Goal: Task Accomplishment & Management: Manage account settings

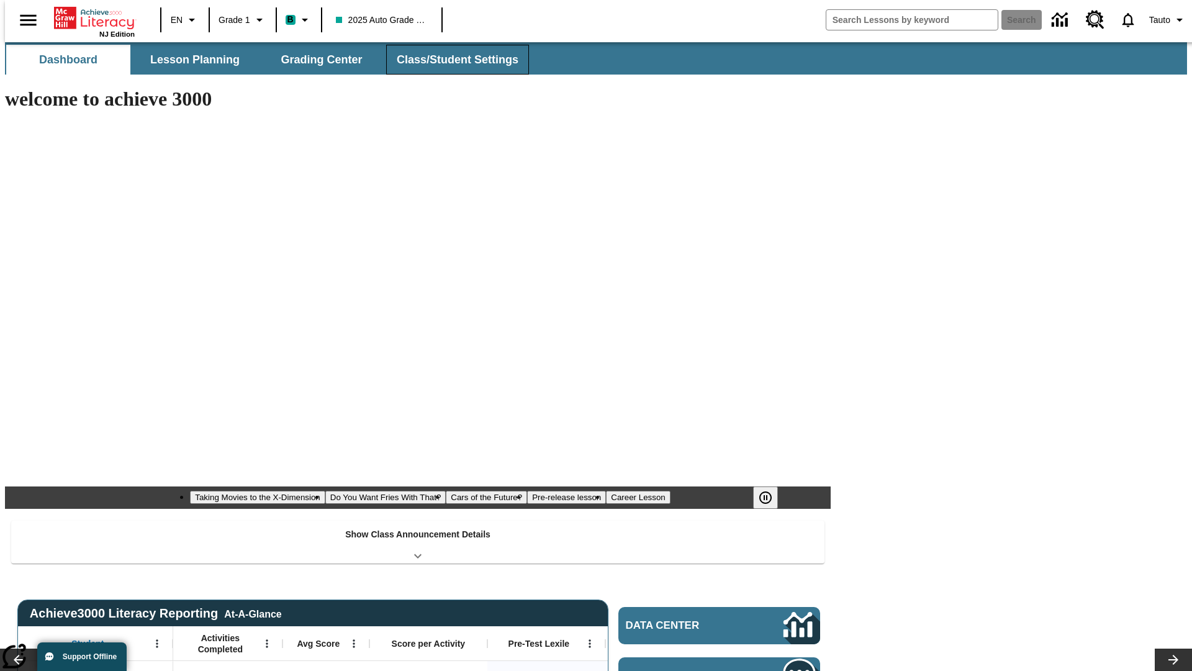
click at [451, 60] on button "Class/Student Settings" at bounding box center [457, 60] width 143 height 30
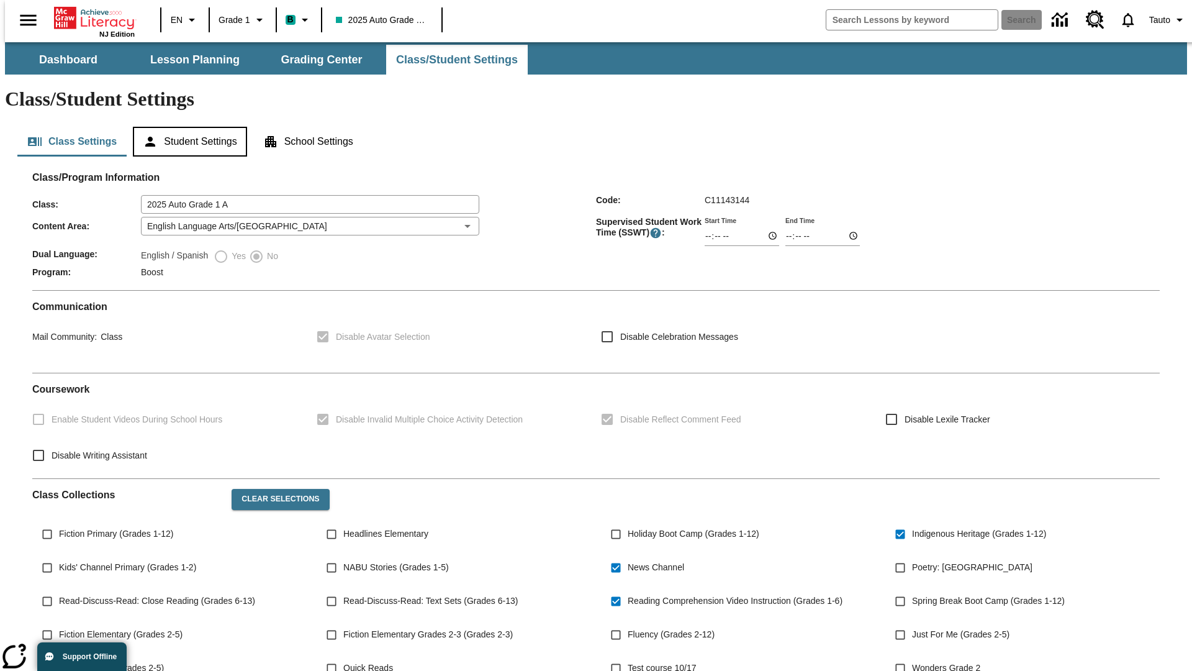
click at [187, 127] on button "Student Settings" at bounding box center [190, 142] width 114 height 30
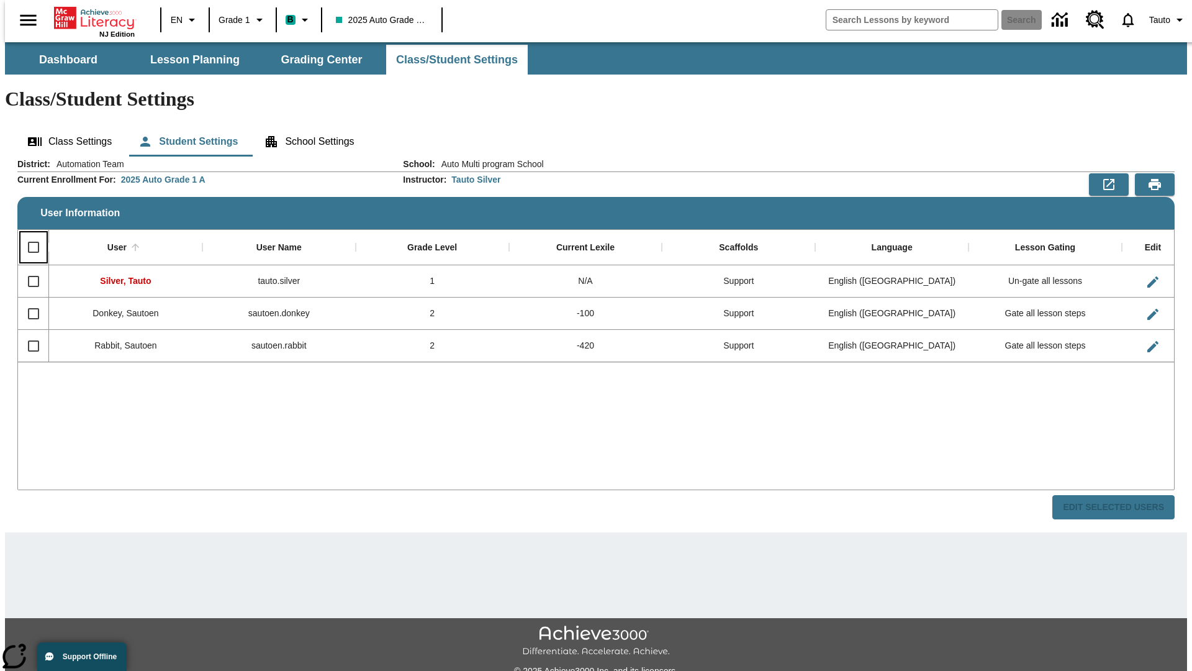
click at [28, 234] on input "Select all rows" at bounding box center [33, 247] width 26 height 26
checkbox input "true"
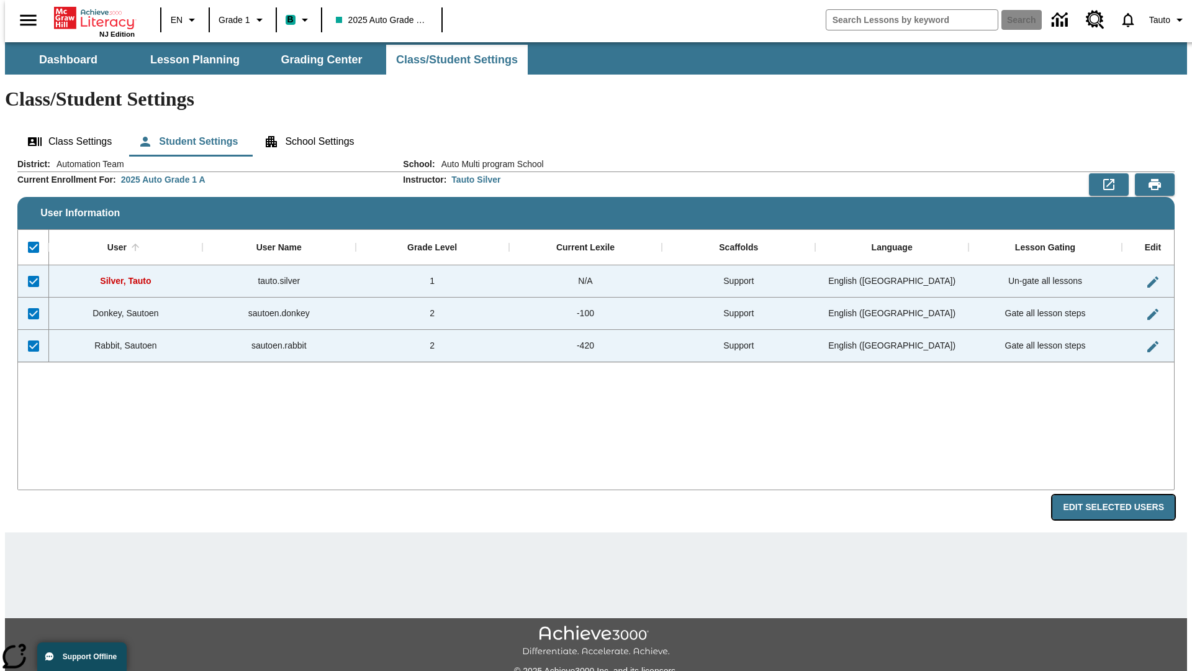
click at [1123, 495] on button "Edit Selected Users" at bounding box center [1113, 507] width 122 height 24
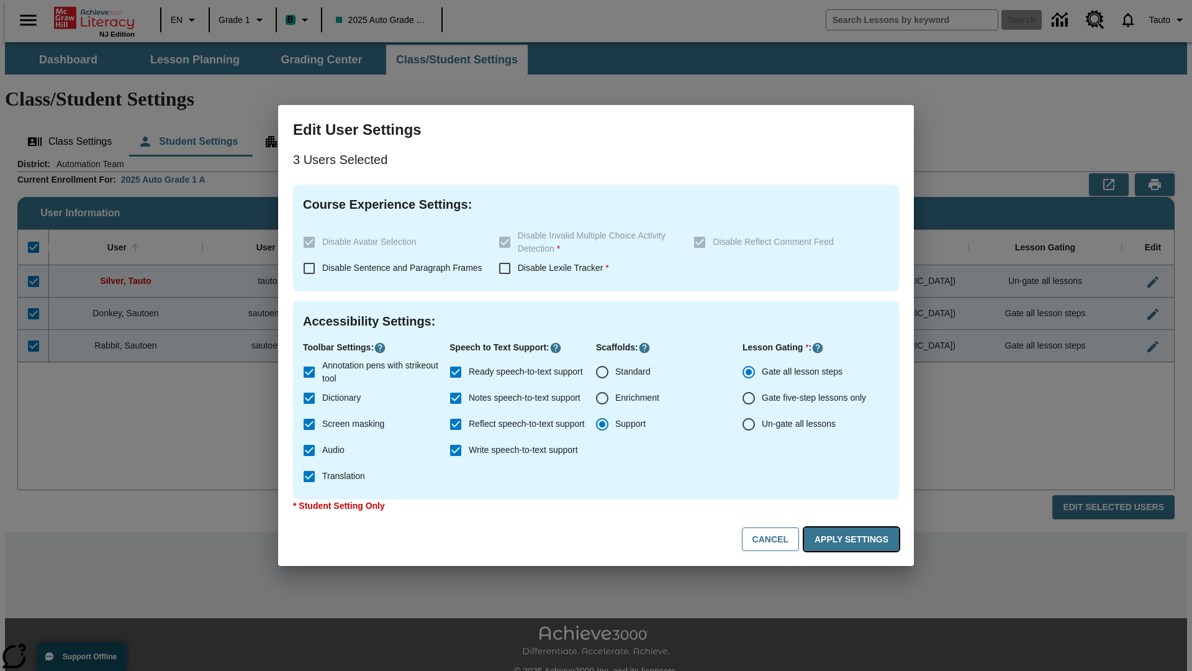
click at [854, 539] on button "Apply Settings" at bounding box center [851, 539] width 95 height 24
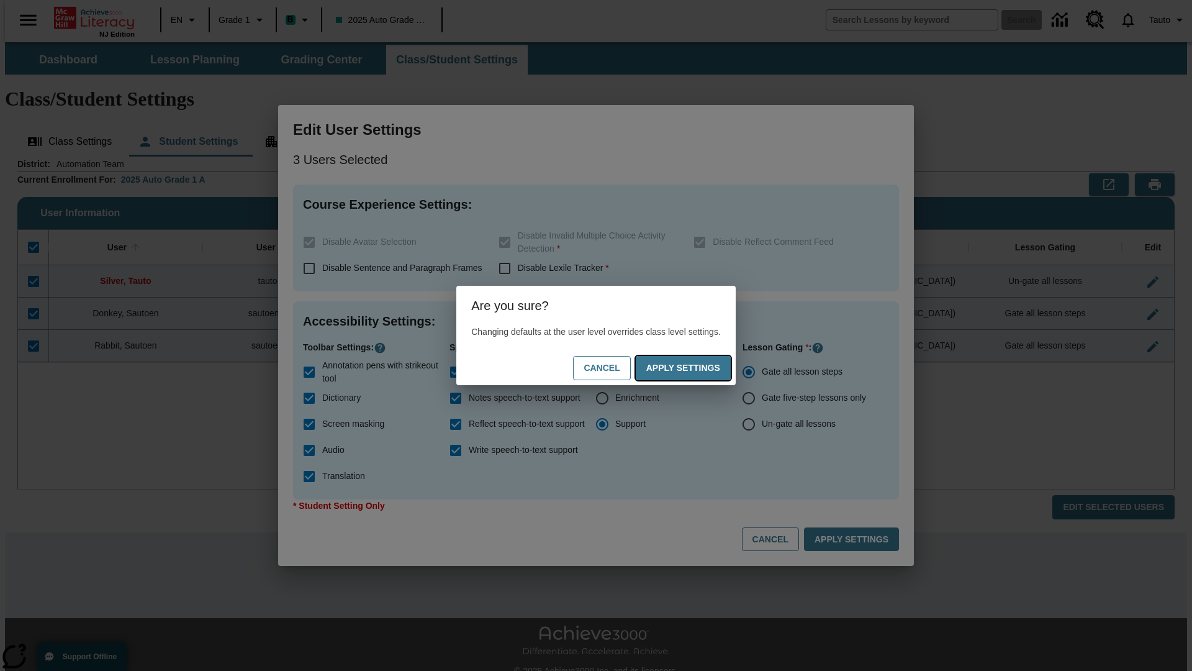
click at [695, 368] on button "Apply Settings" at bounding box center [683, 368] width 95 height 24
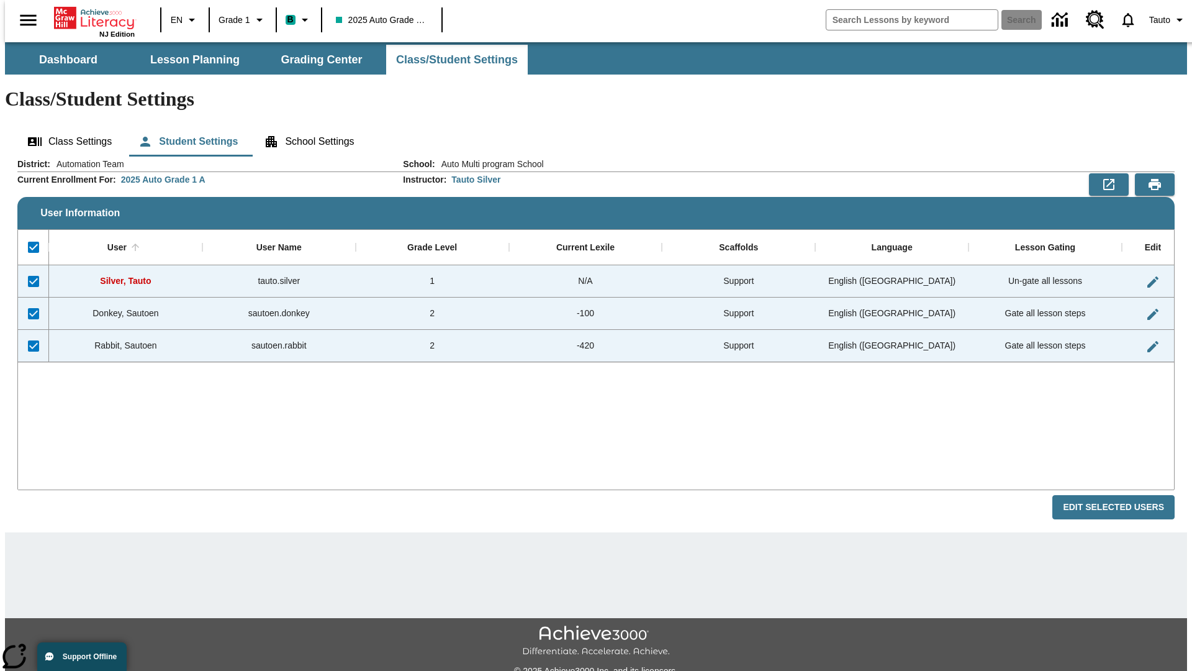
checkbox input "false"
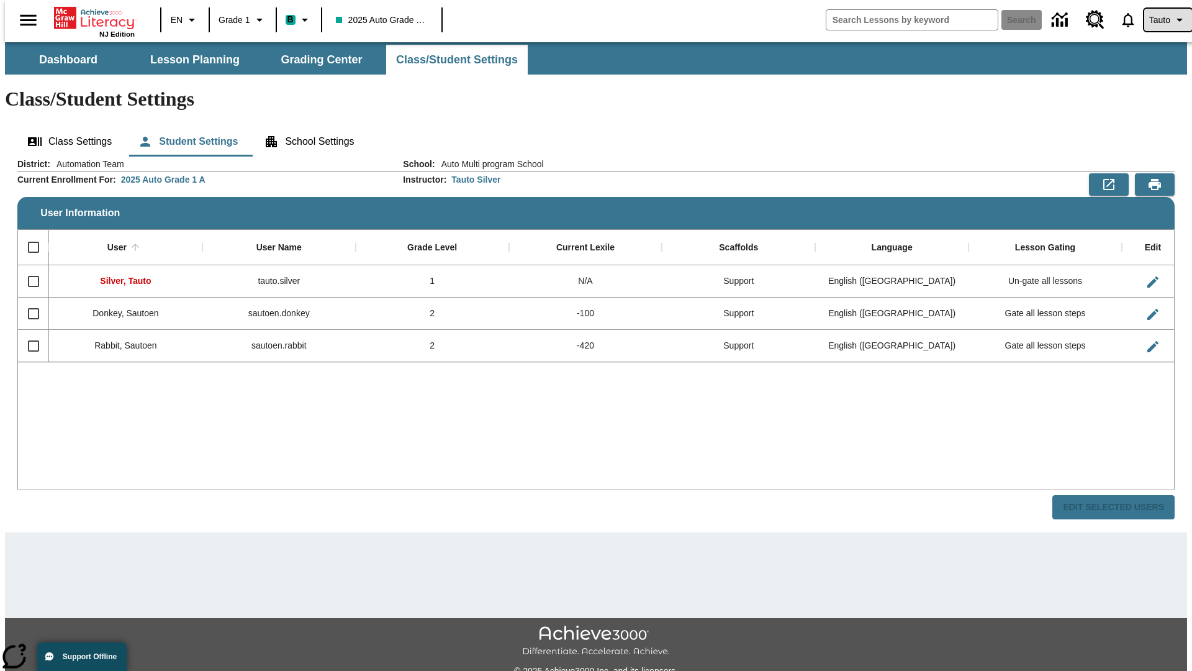
click at [1162, 20] on span "Tauto" at bounding box center [1159, 20] width 21 height 13
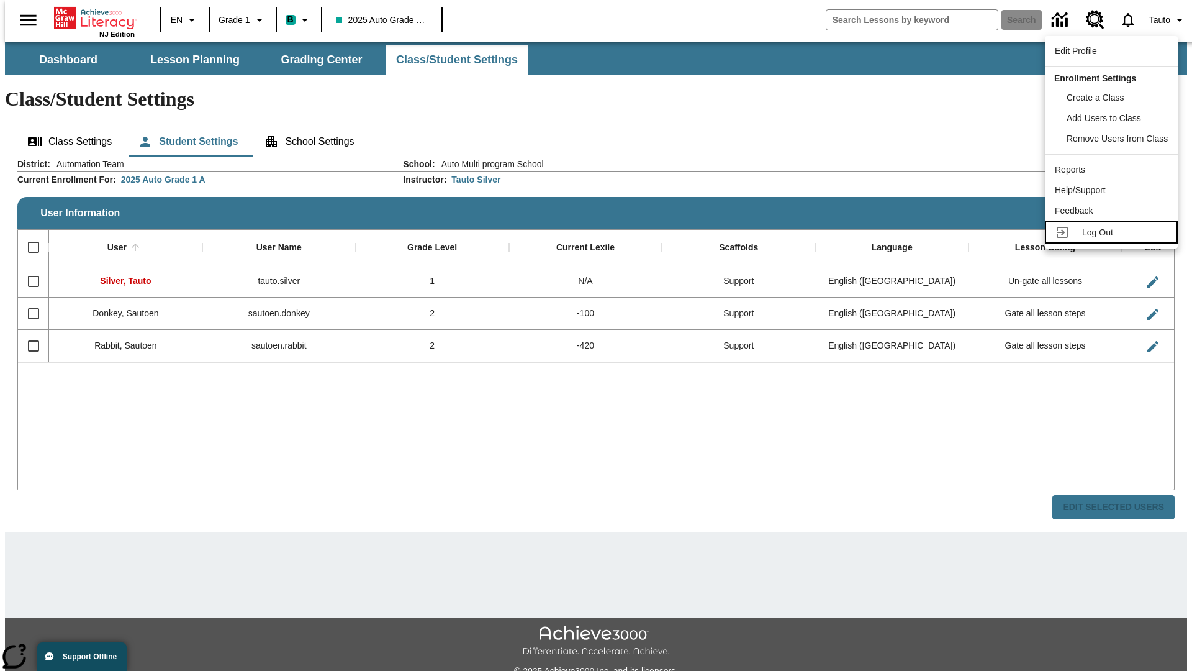
click at [1113, 232] on span "Log Out" at bounding box center [1097, 232] width 31 height 10
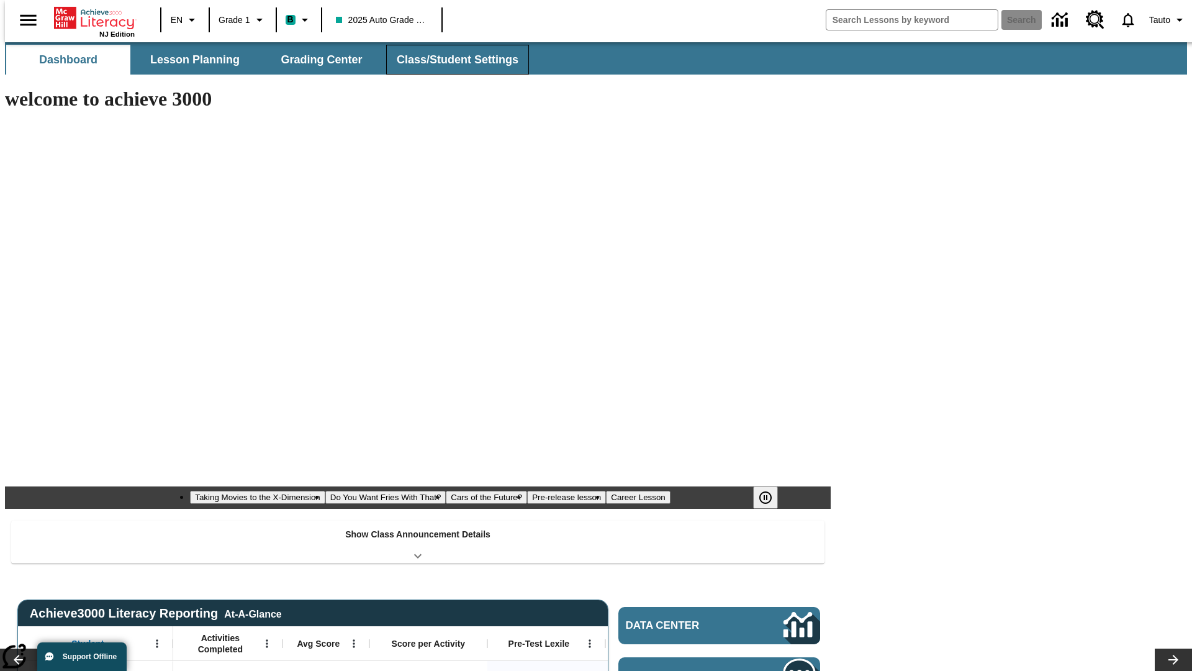
click at [451, 60] on button "Class/Student Settings" at bounding box center [457, 60] width 143 height 30
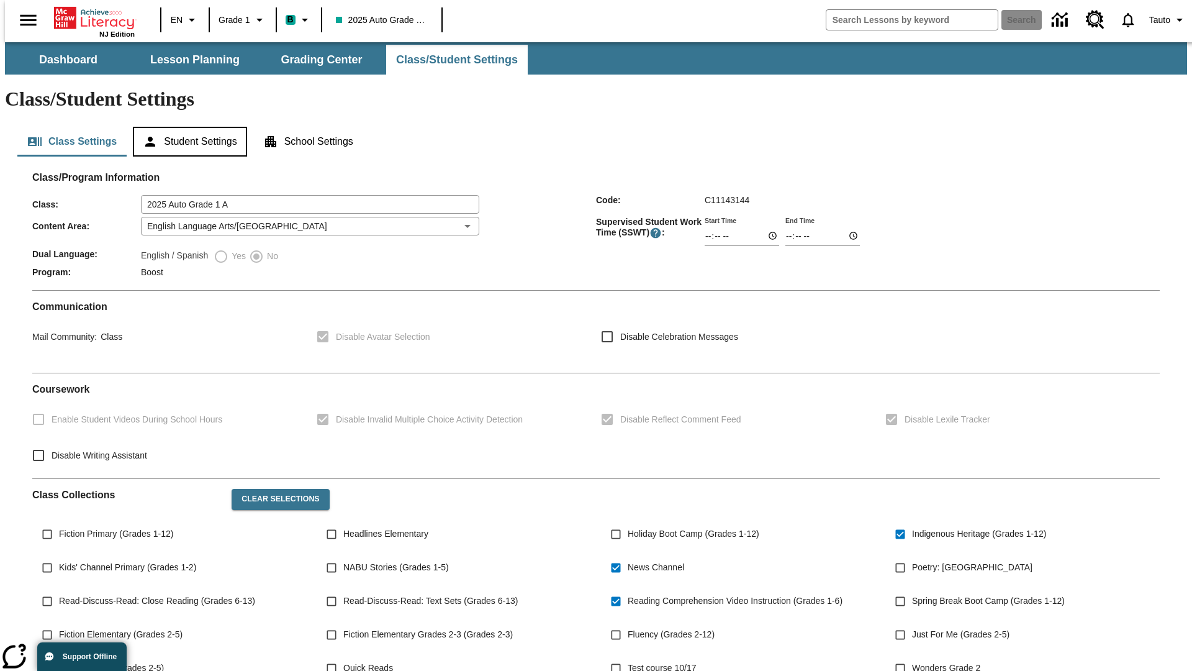
click at [187, 127] on button "Student Settings" at bounding box center [190, 142] width 114 height 30
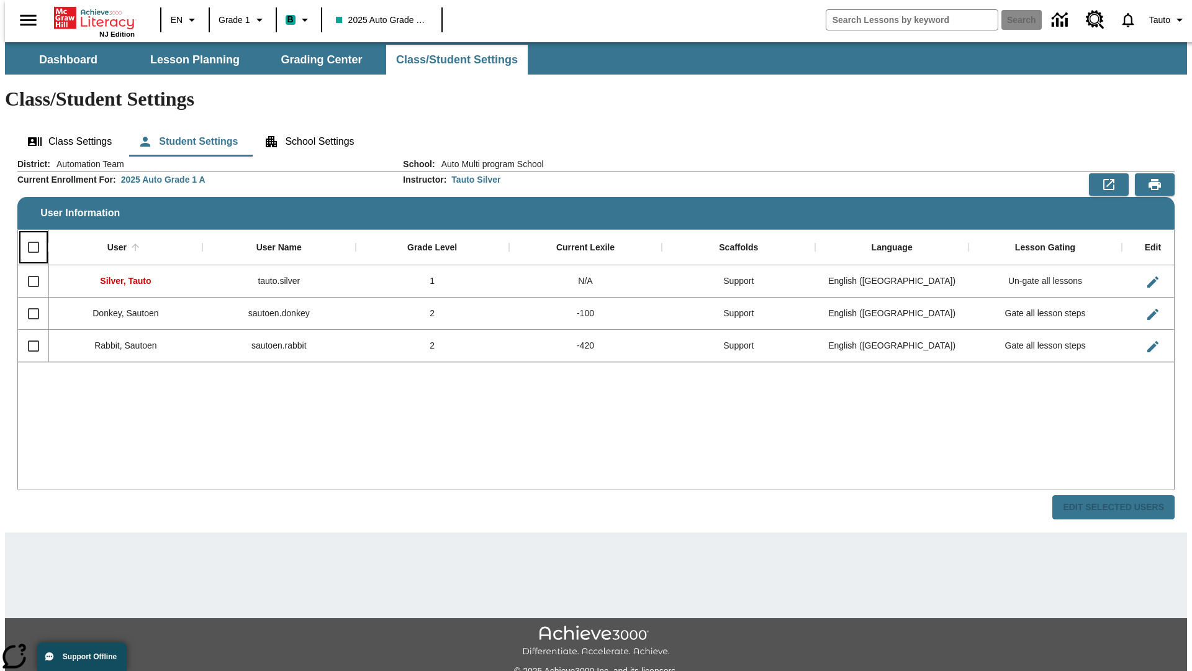
click at [28, 234] on input "Select all rows" at bounding box center [33, 247] width 26 height 26
checkbox input "true"
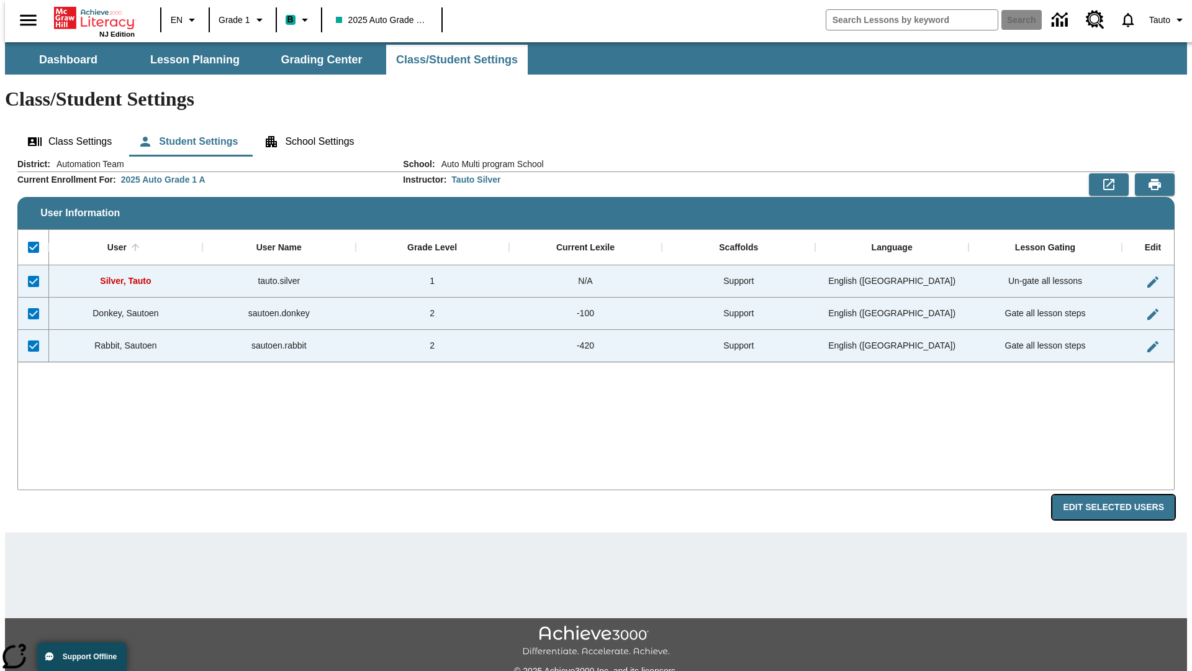
click at [1123, 495] on button "Edit Selected Users" at bounding box center [1113, 507] width 122 height 24
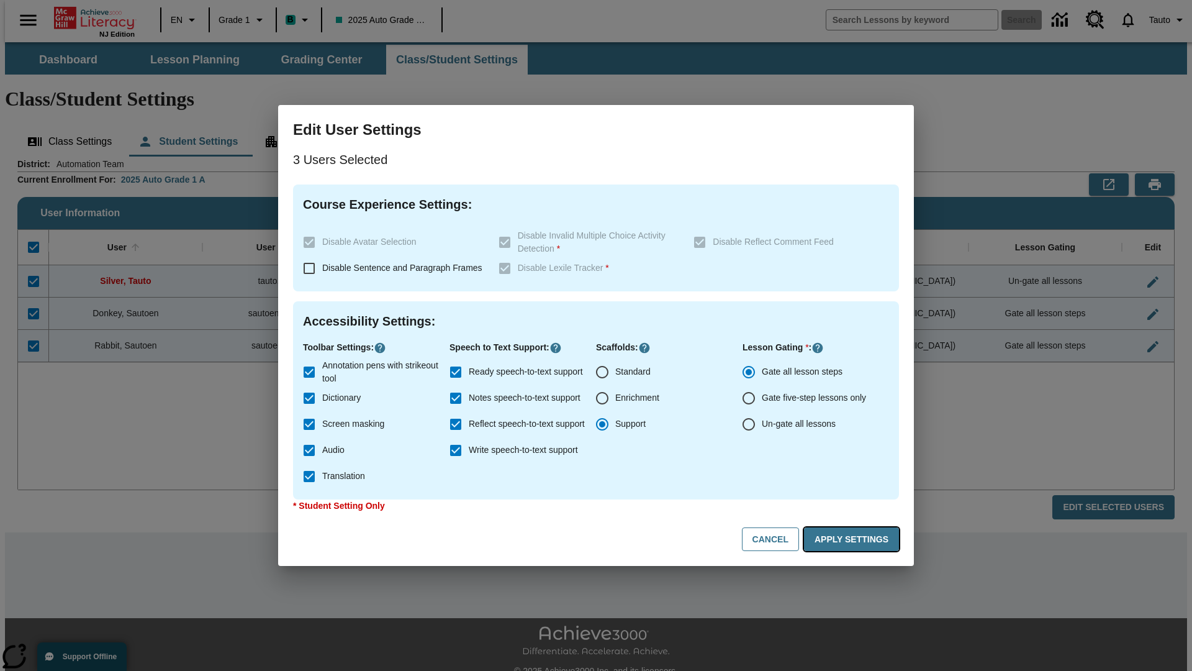
click at [854, 539] on button "Apply Settings" at bounding box center [851, 539] width 95 height 24
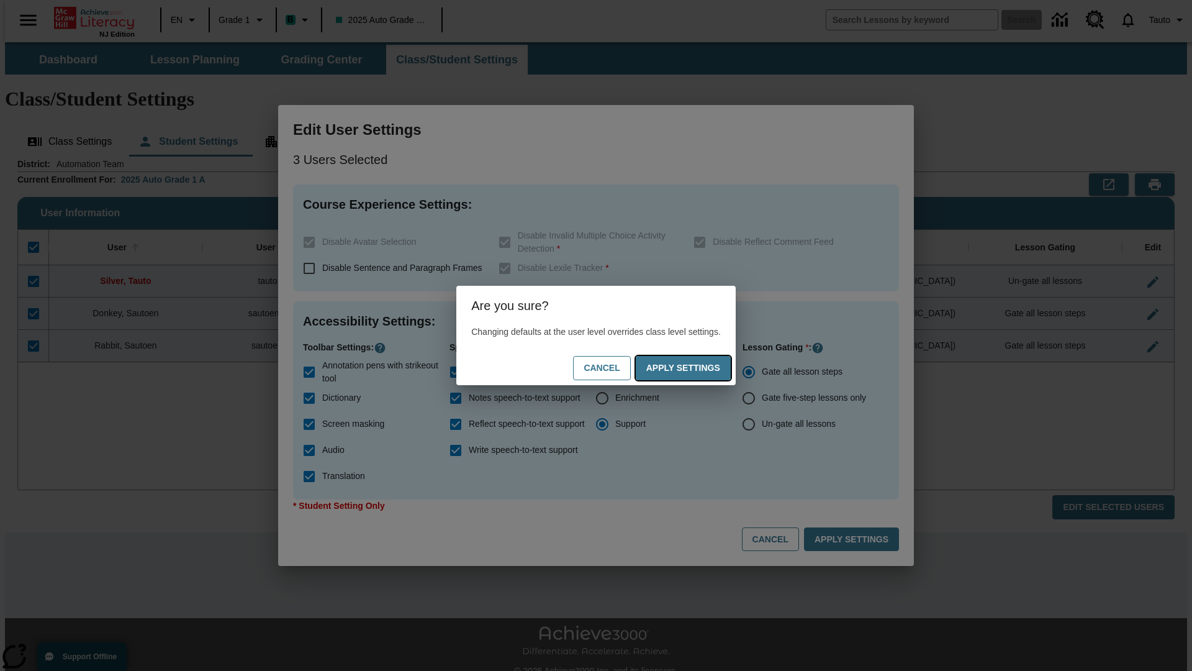
click at [695, 368] on button "Apply Settings" at bounding box center [683, 368] width 95 height 24
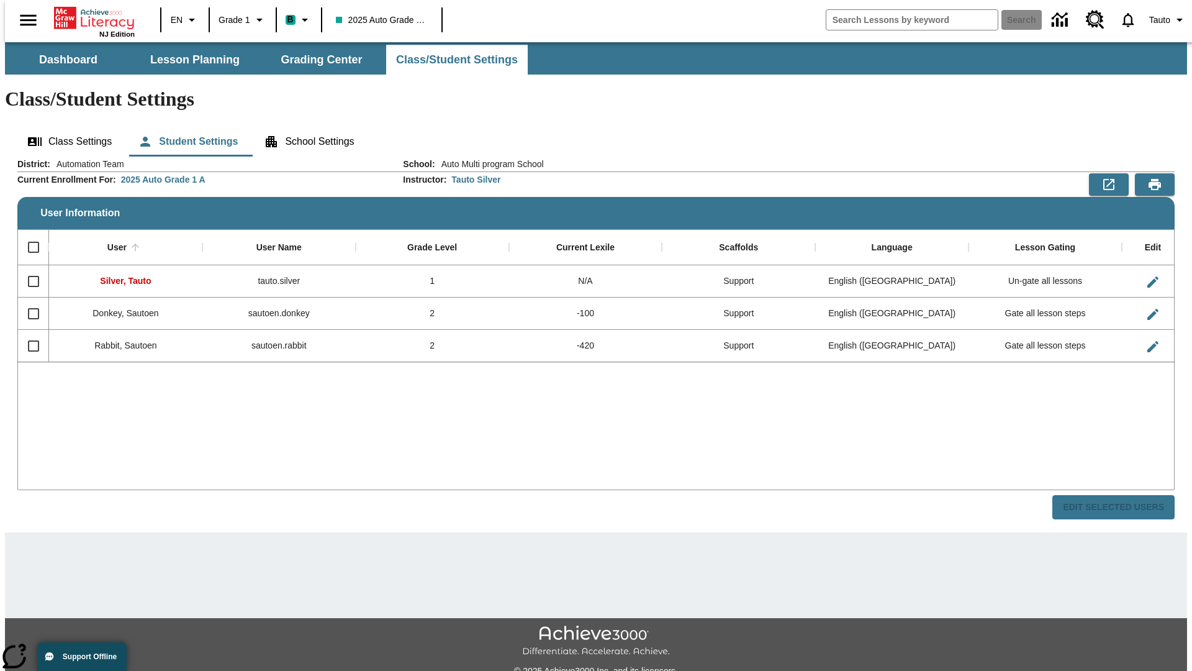
checkbox input "false"
click at [1162, 20] on span "Tauto" at bounding box center [1159, 20] width 21 height 13
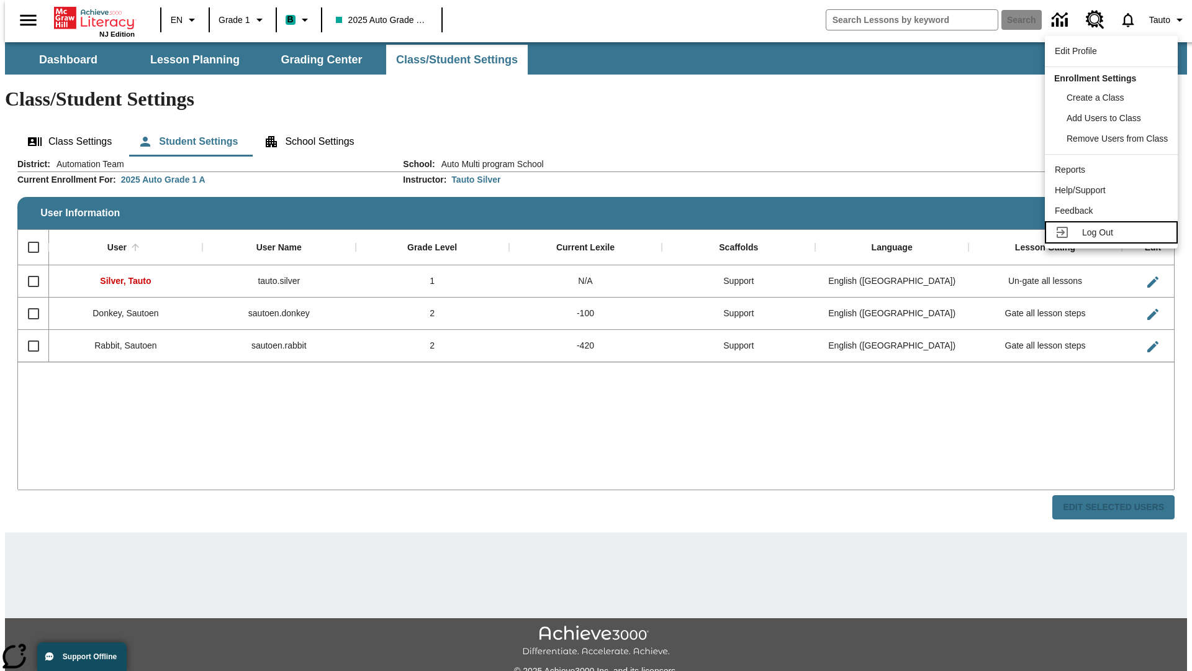
click at [1113, 232] on span "Log Out" at bounding box center [1097, 232] width 31 height 10
